Goal: Task Accomplishment & Management: Complete application form

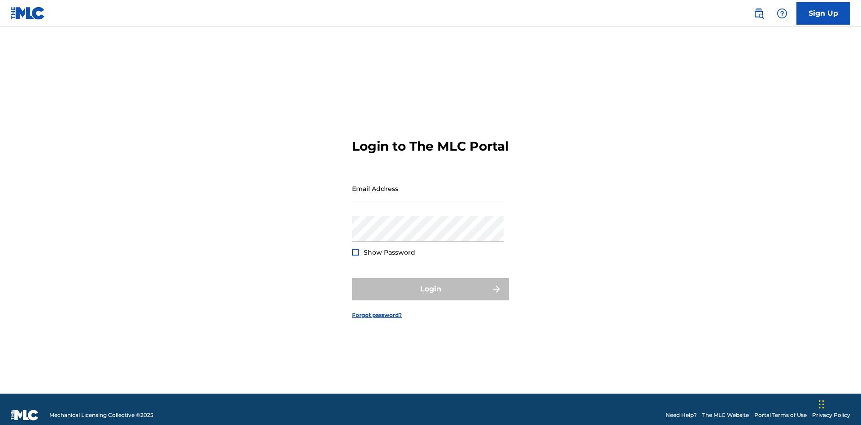
scroll to position [12, 0]
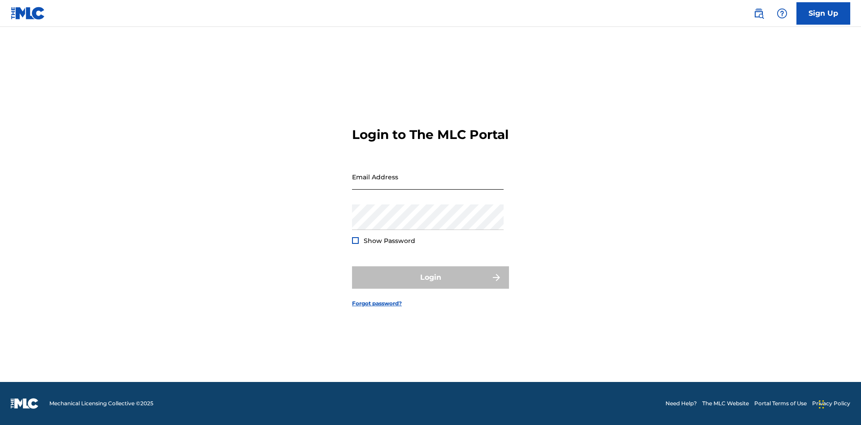
click at [428, 184] on input "Email Address" at bounding box center [428, 177] width 152 height 26
type input "[EMAIL_ADDRESS][DOMAIN_NAME]"
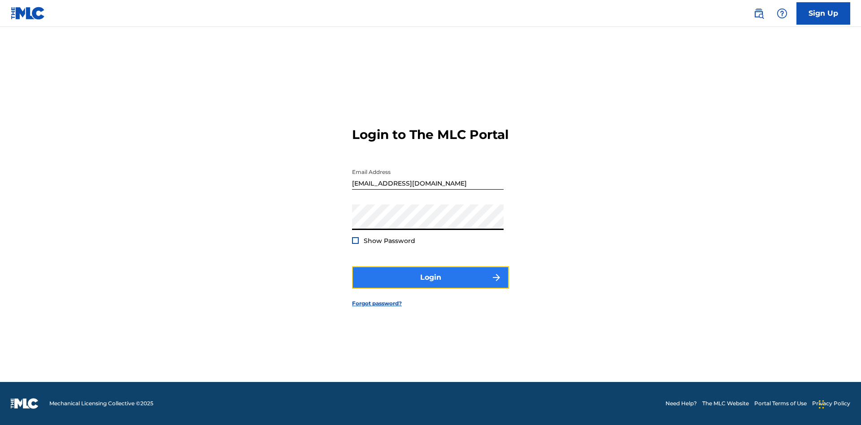
click at [430, 285] on button "Login" at bounding box center [430, 277] width 157 height 22
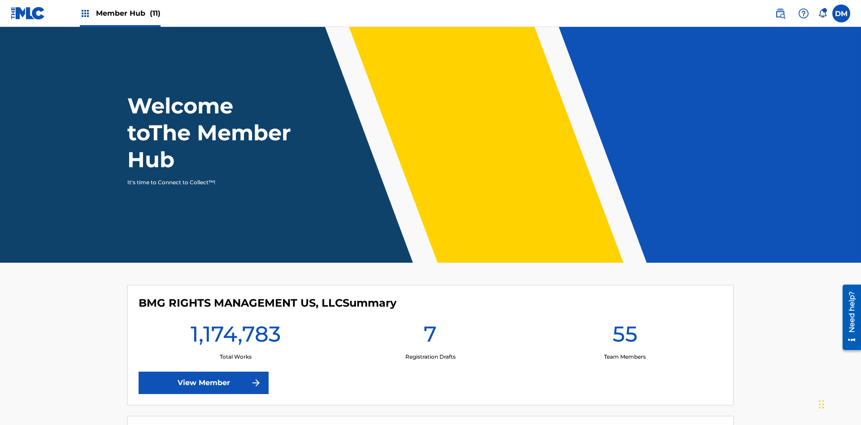
click at [120, 13] on span "Member Hub (11)" at bounding box center [128, 13] width 65 height 10
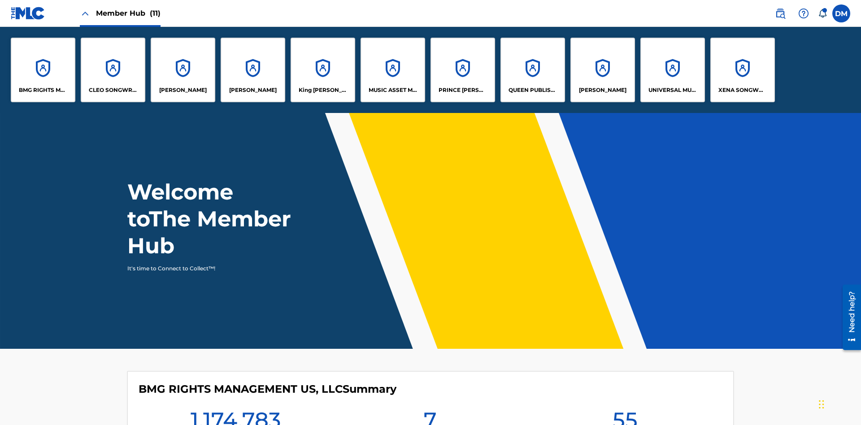
scroll to position [32, 0]
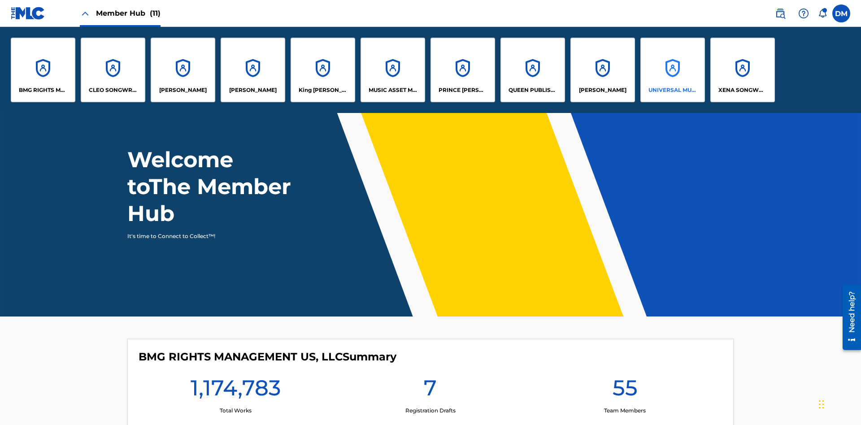
click at [672, 90] on p "UNIVERSAL MUSIC PUB GROUP" at bounding box center [672, 90] width 49 height 8
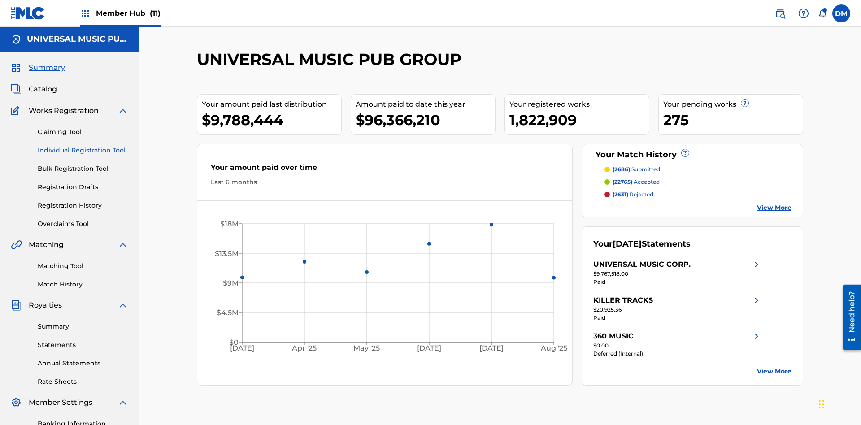
click at [83, 146] on link "Individual Registration Tool" at bounding box center [83, 150] width 91 height 9
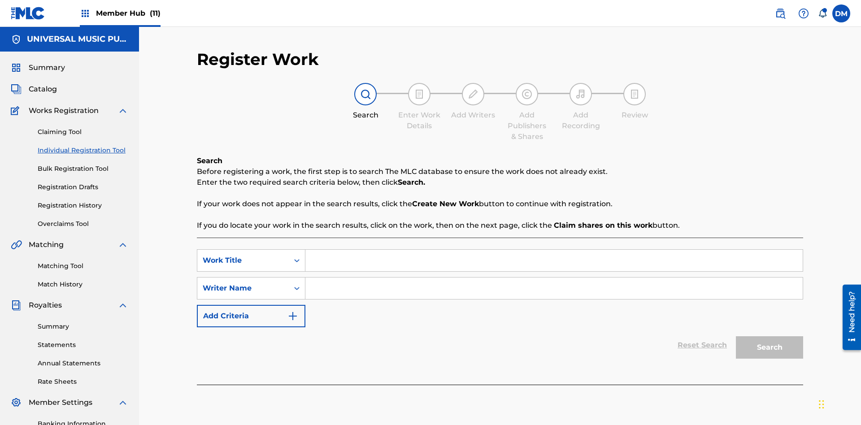
click at [554, 250] on input "Search Form" at bounding box center [553, 261] width 497 height 22
type input "Save At Publishers-Add Publishers Page Prior To Adding Shares"
click at [554, 278] on input "Search Form" at bounding box center [553, 289] width 497 height 22
type input "QWERTYUIOP"
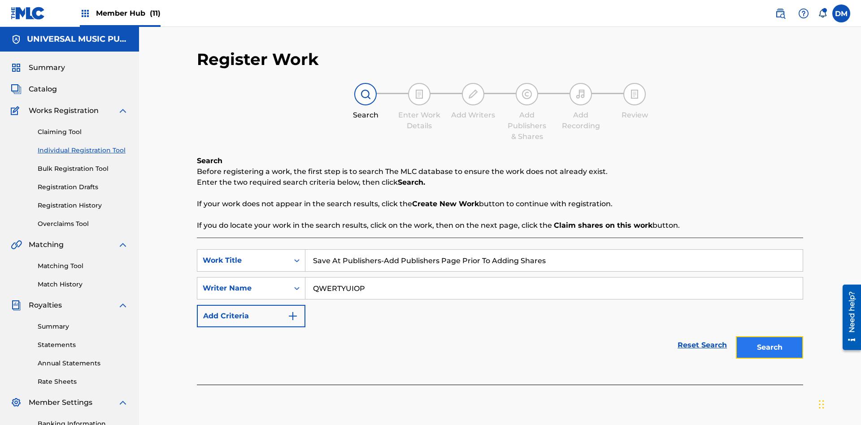
click at [770, 336] on button "Search" at bounding box center [769, 347] width 67 height 22
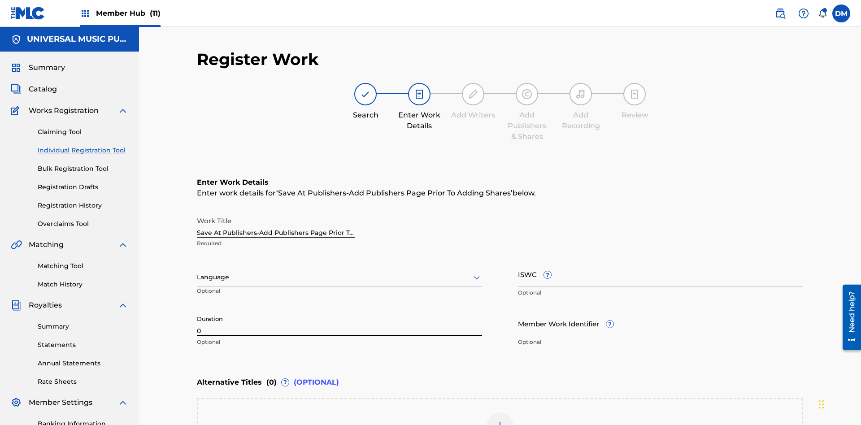
click at [339, 311] on input "0" at bounding box center [339, 324] width 285 height 26
type input "00:00"
click at [477, 272] on icon at bounding box center [476, 277] width 11 height 11
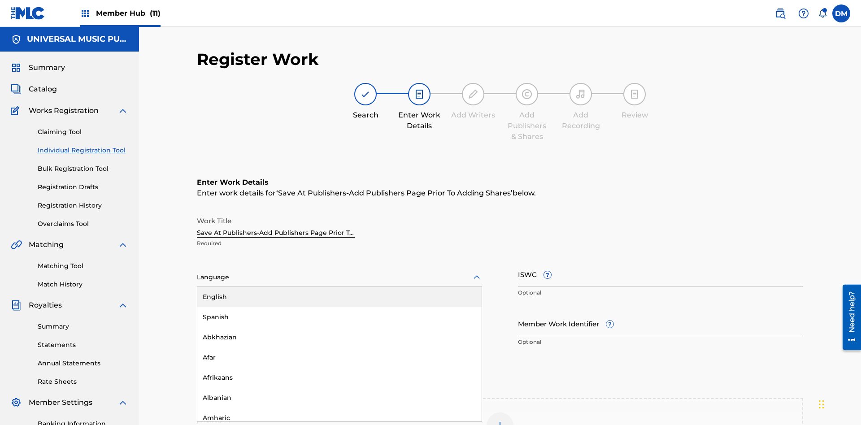
click at [339, 348] on div "Afar" at bounding box center [339, 358] width 284 height 20
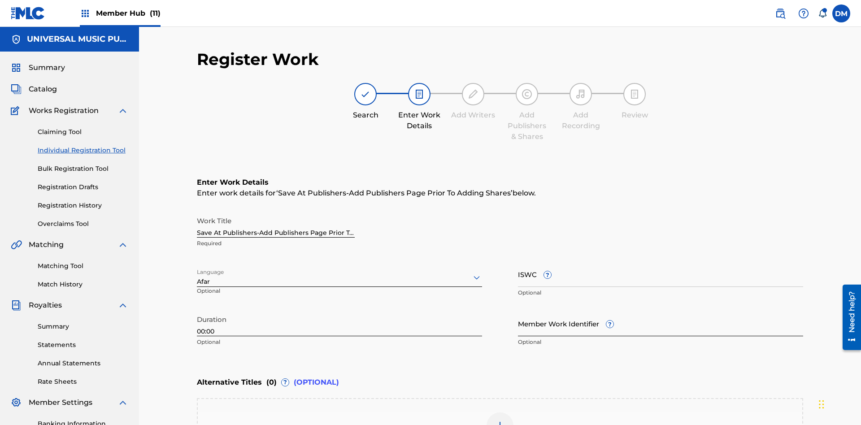
click at [661, 311] on input "Member Work Identifier ?" at bounding box center [660, 324] width 285 height 26
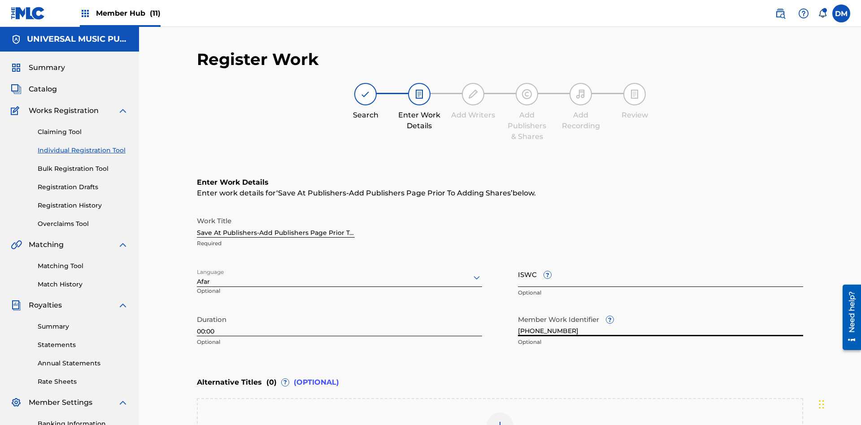
type input "2025.09.19.04"
click at [661, 261] on input "ISWC ?" at bounding box center [660, 274] width 285 height 26
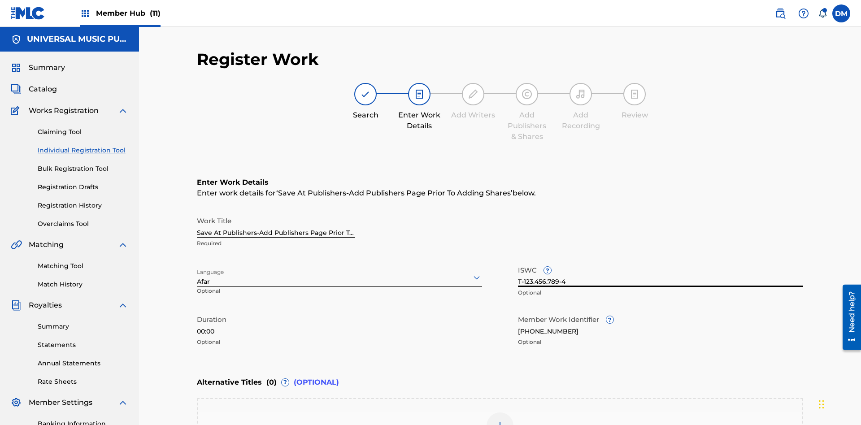
type input "T-123.456.789-4"
click at [500, 421] on img at bounding box center [500, 426] width 11 height 11
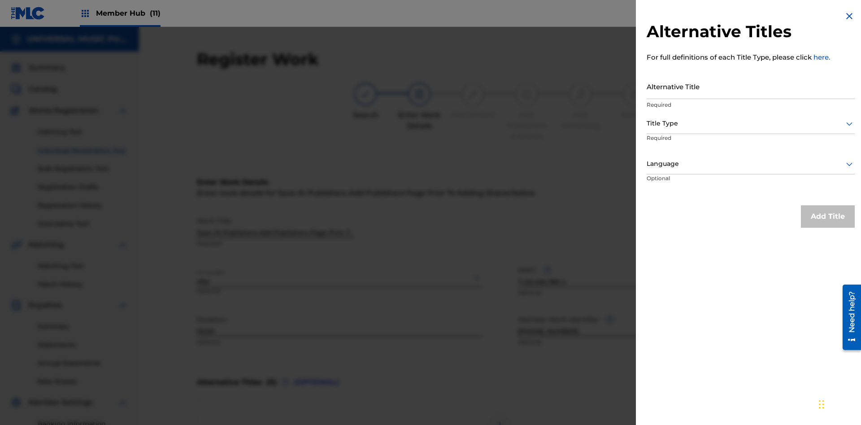
click at [751, 86] on input "Alternative Title" at bounding box center [751, 87] width 208 height 26
type input "Alt Title"
click at [751, 123] on div at bounding box center [751, 123] width 208 height 11
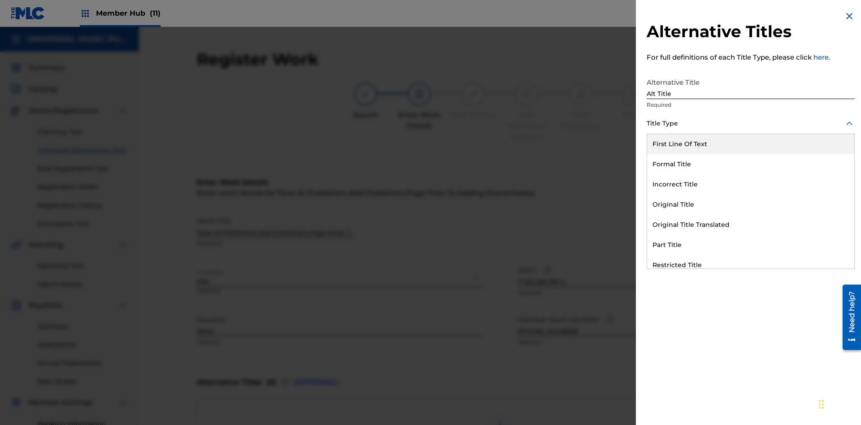
click at [751, 204] on div "Original Title" at bounding box center [750, 205] width 207 height 20
click at [751, 164] on div at bounding box center [751, 163] width 208 height 11
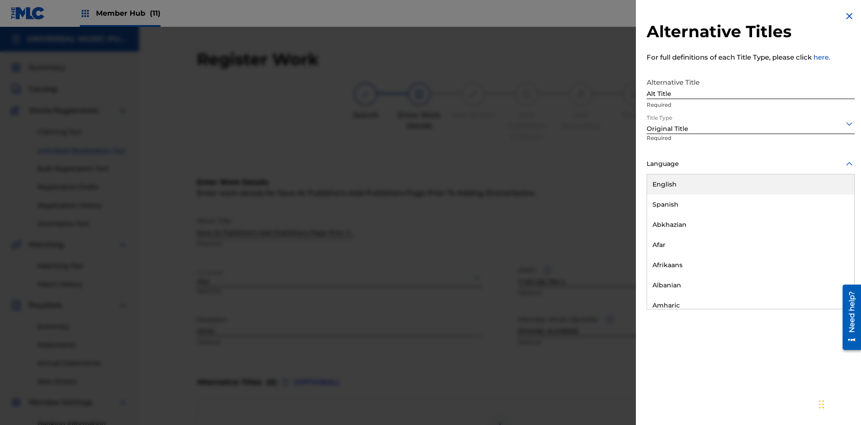
click at [828, 216] on button "Add Title" at bounding box center [828, 216] width 54 height 22
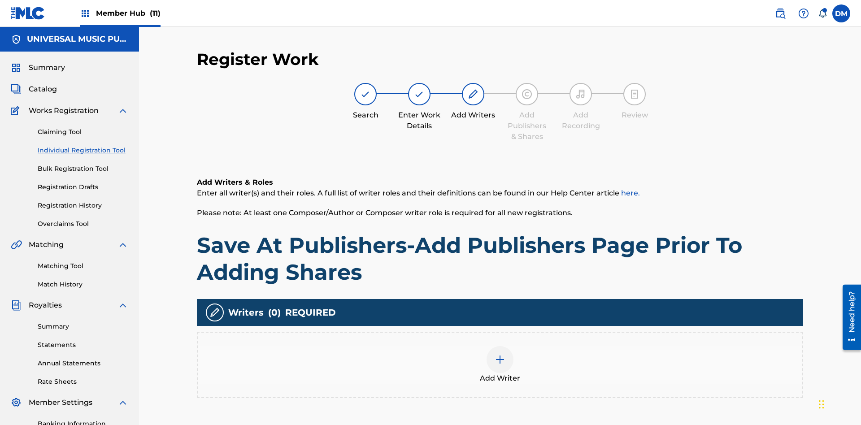
click at [500, 354] on img at bounding box center [500, 359] width 11 height 11
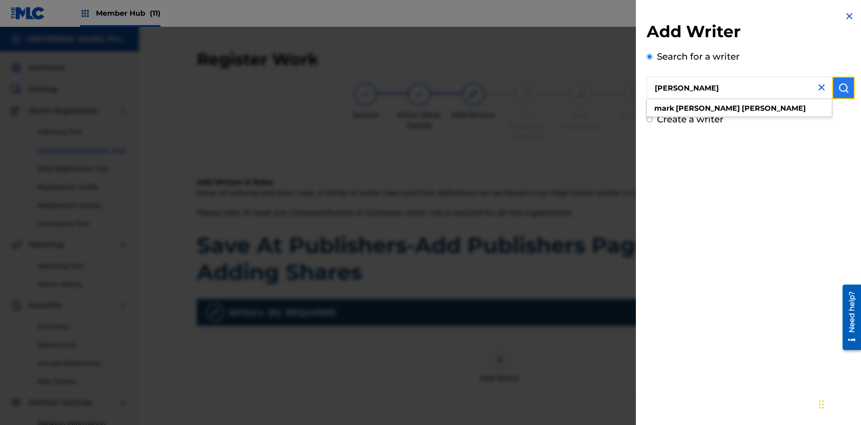
click at [844, 88] on img "submit" at bounding box center [843, 88] width 11 height 11
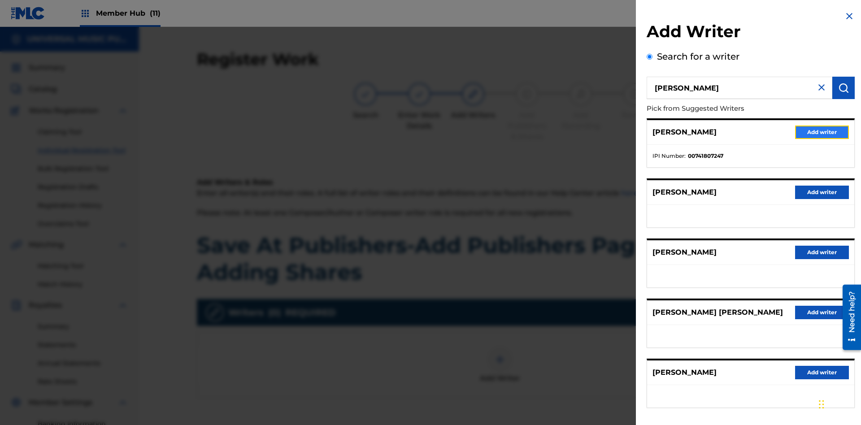
click at [822, 132] on button "Add writer" at bounding box center [822, 132] width 54 height 13
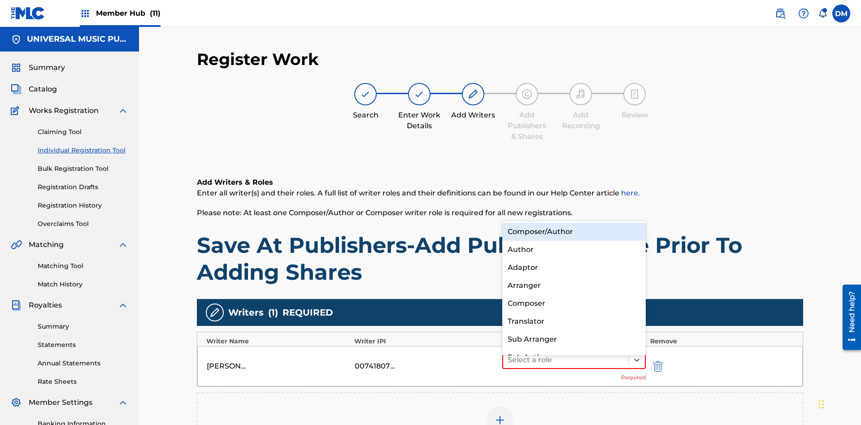
click at [574, 303] on div "Composer" at bounding box center [573, 304] width 143 height 18
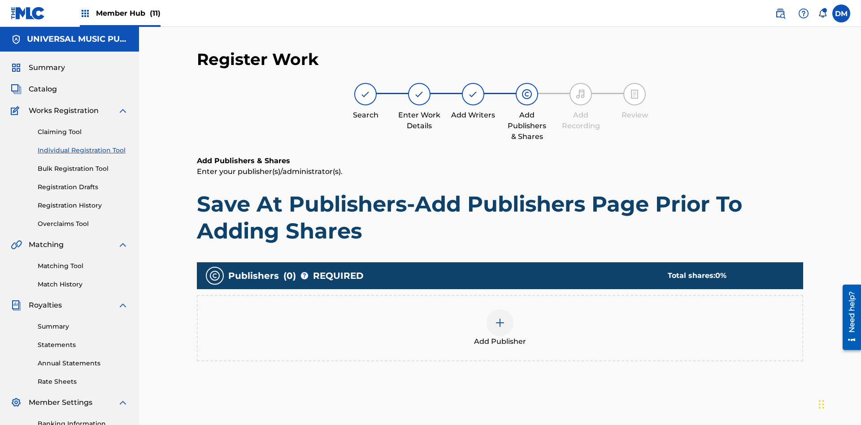
click at [500, 317] on img at bounding box center [500, 322] width 11 height 11
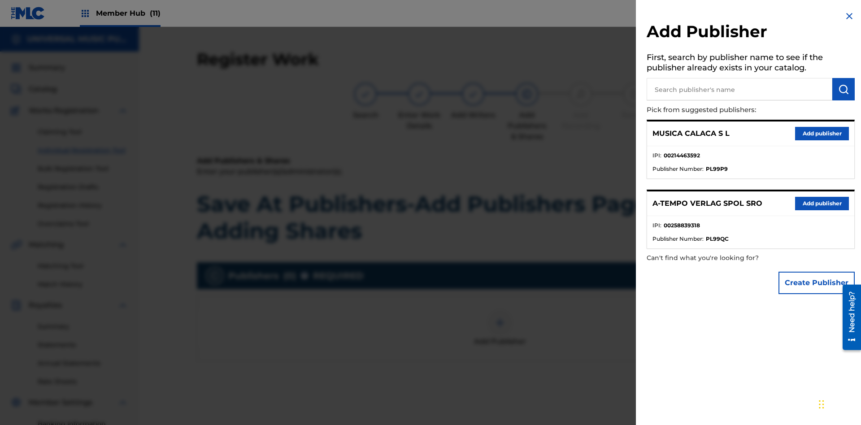
click at [739, 89] on input "text" at bounding box center [740, 89] width 186 height 22
type input "Test2025.09.19.04.41.46"
click at [844, 89] on img "submit" at bounding box center [843, 89] width 11 height 11
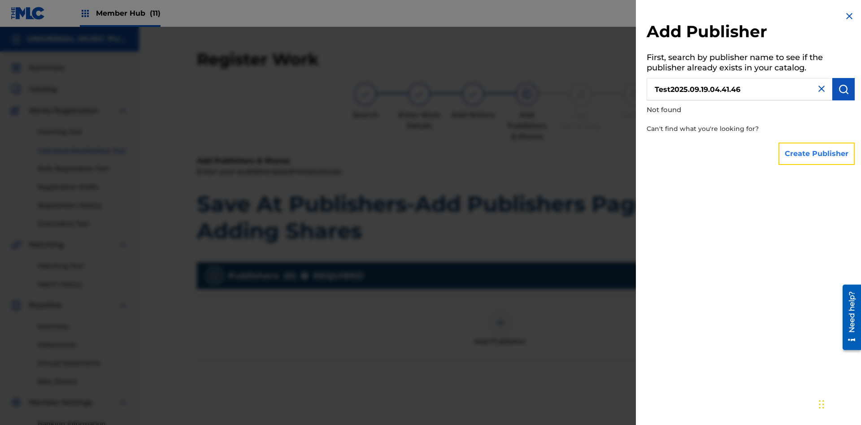
click at [817, 153] on button "Create Publisher" at bounding box center [816, 154] width 76 height 22
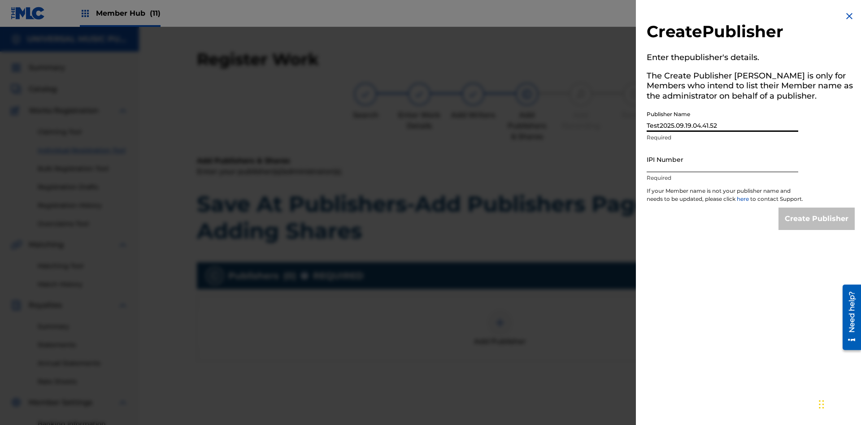
click at [722, 159] on input "IPI Number" at bounding box center [723, 160] width 152 height 26
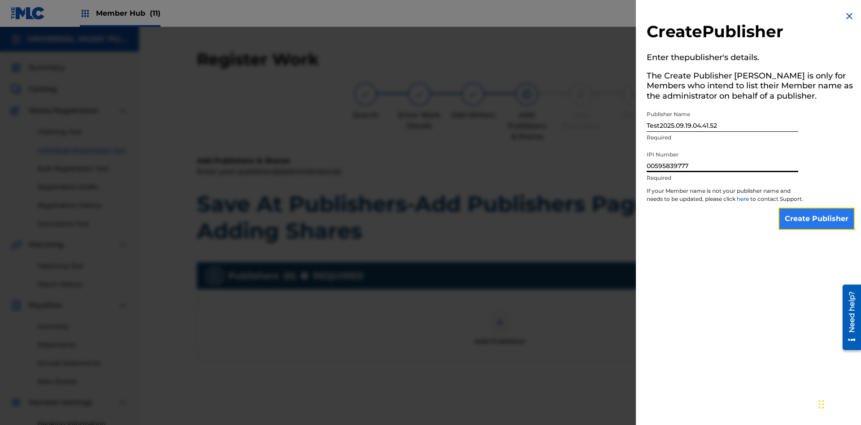
click at [817, 227] on input "Create Publisher" at bounding box center [816, 219] width 76 height 22
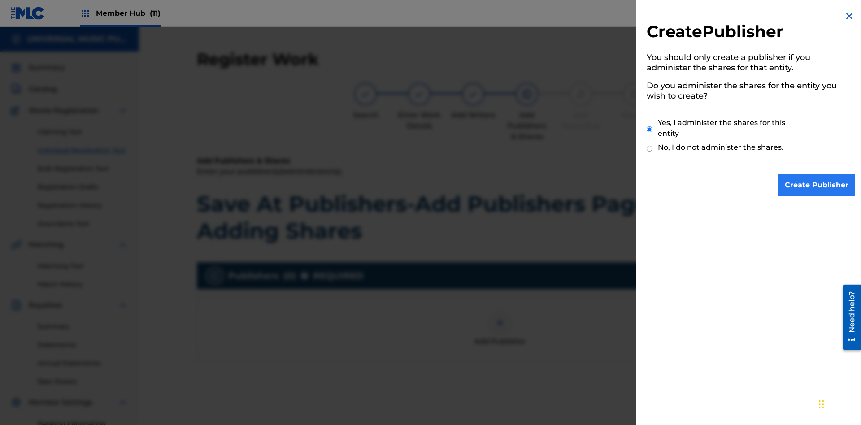
click at [817, 185] on input "Create Publisher" at bounding box center [816, 185] width 76 height 22
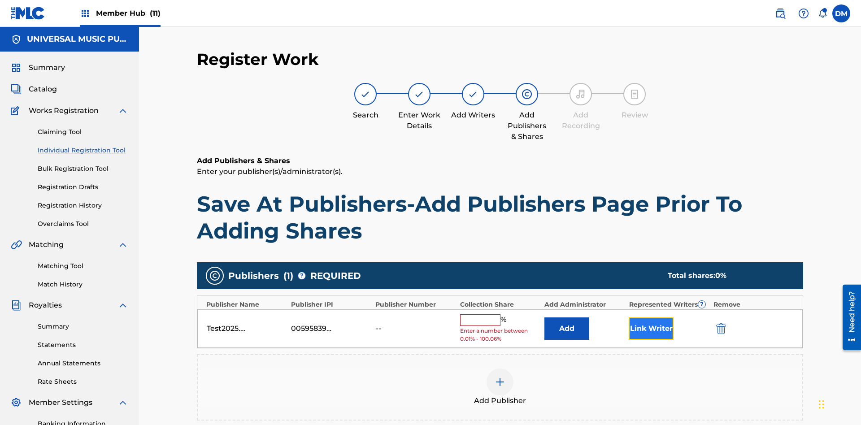
click at [651, 317] on button "Link Writer" at bounding box center [651, 328] width 45 height 22
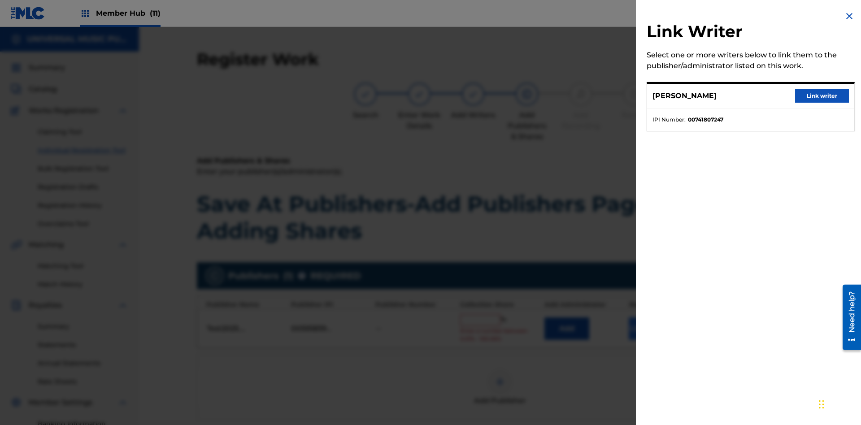
click at [822, 96] on button "Link writer" at bounding box center [822, 95] width 54 height 13
click at [651, 317] on button "Link Writer" at bounding box center [651, 328] width 45 height 22
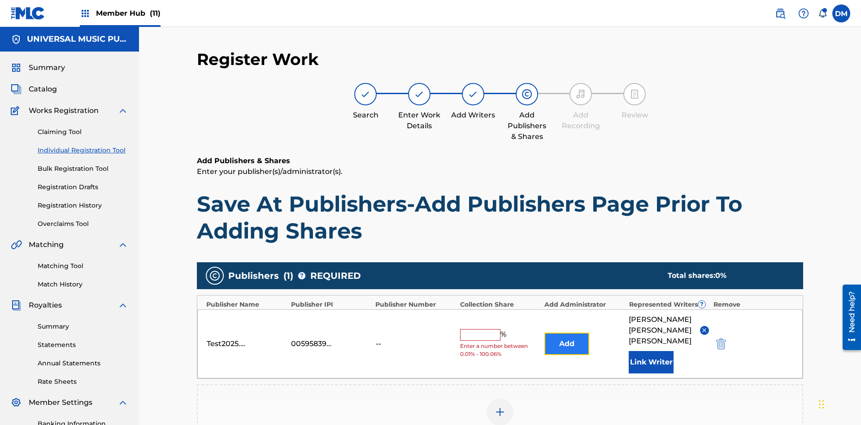
click at [567, 333] on button "Add" at bounding box center [566, 344] width 45 height 22
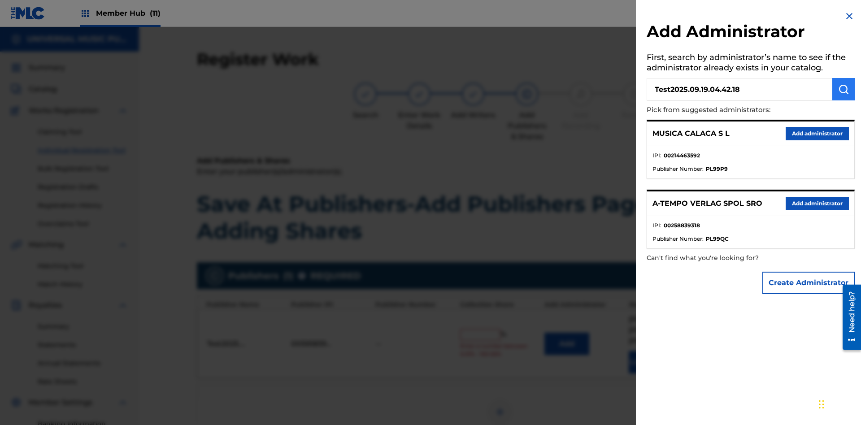
type input "Test2025.09.19.04.42.18"
click at [844, 89] on img "submit" at bounding box center [843, 89] width 11 height 11
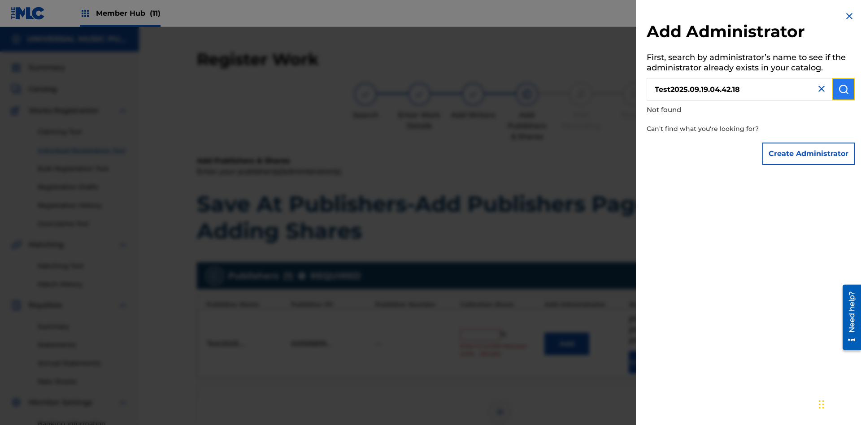
scroll to position [160, 0]
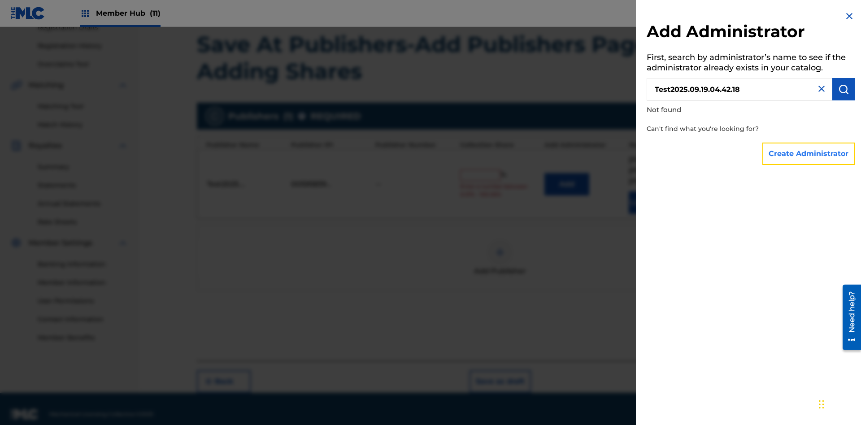
click at [809, 153] on button "Create Administrator" at bounding box center [808, 154] width 92 height 22
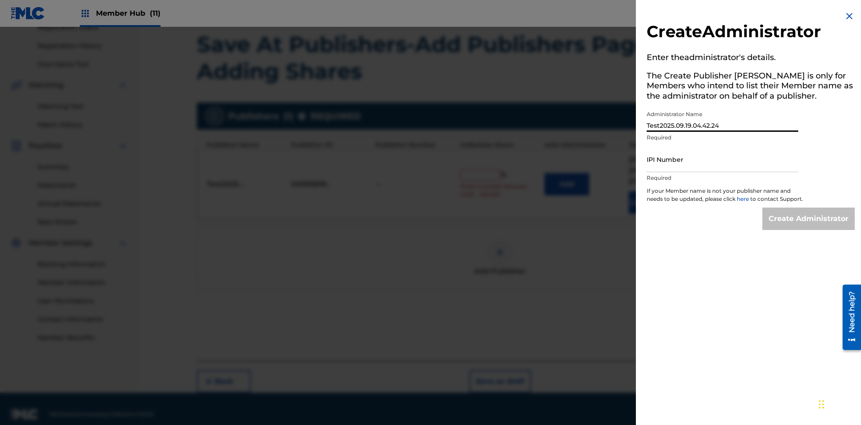
click at [722, 159] on input "IPI Number" at bounding box center [723, 160] width 152 height 26
click at [809, 227] on input "Create Administrator" at bounding box center [808, 219] width 92 height 22
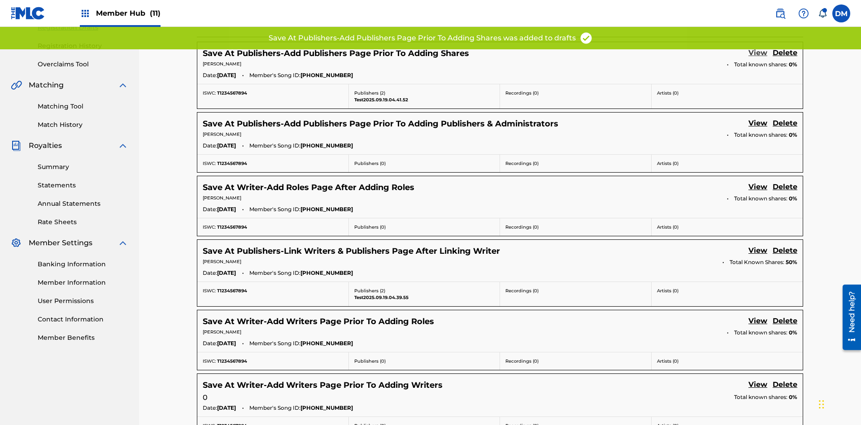
click at [758, 60] on link "View" at bounding box center [757, 54] width 19 height 12
